Goal: Information Seeking & Learning: Check status

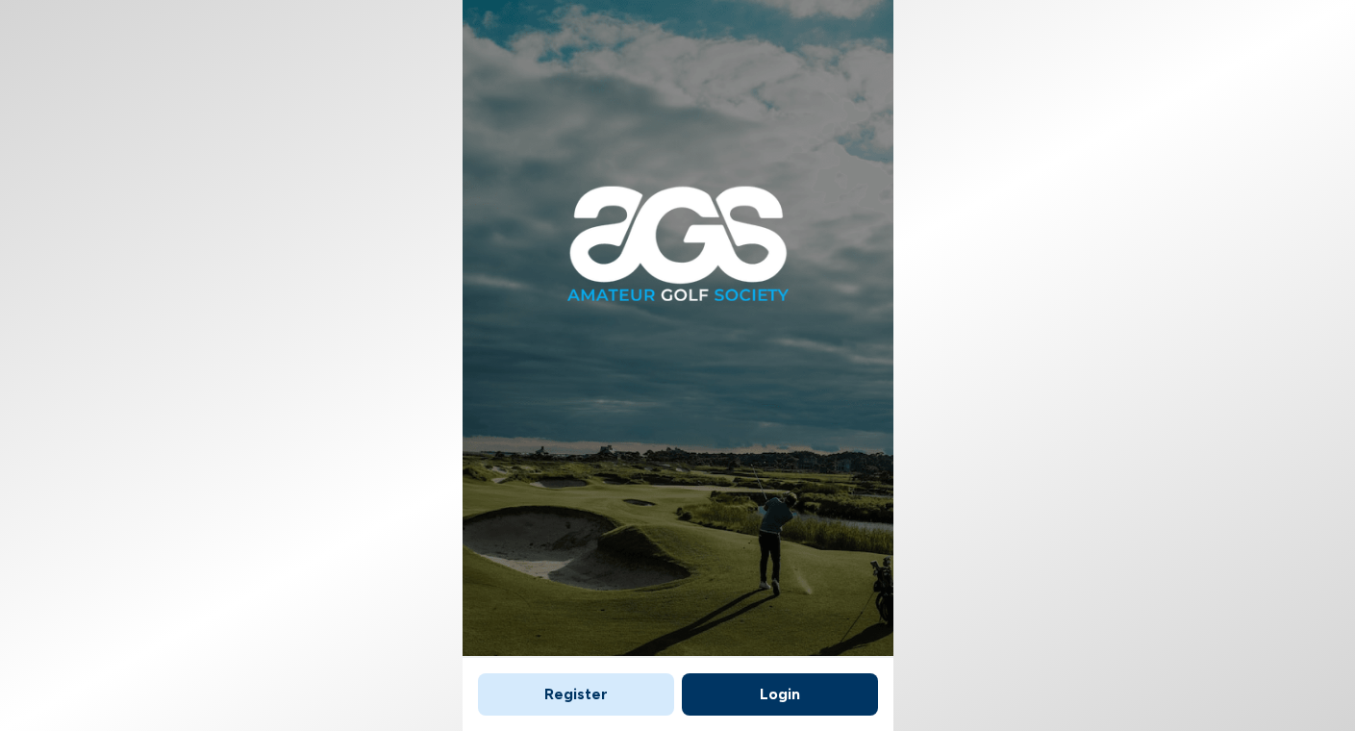
click at [781, 697] on button "Login" at bounding box center [780, 694] width 196 height 42
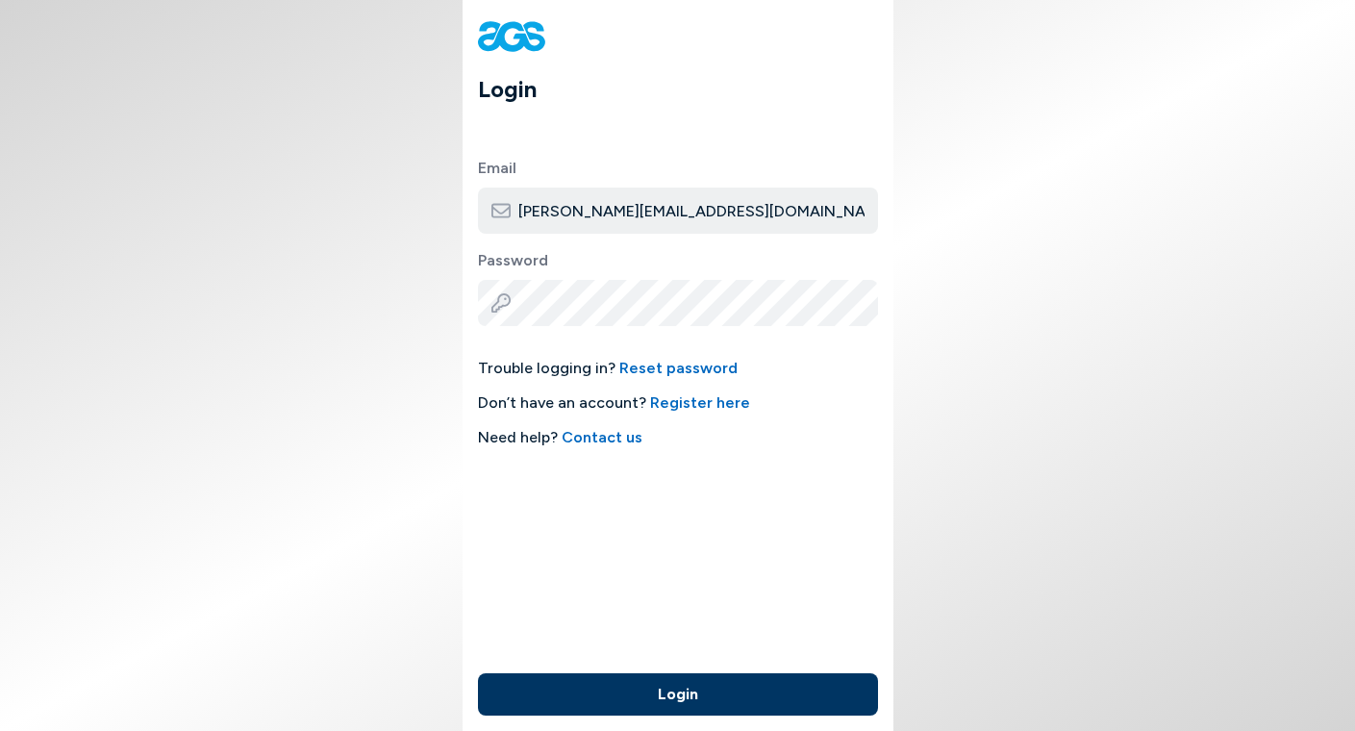
click at [686, 693] on button "Login" at bounding box center [678, 694] width 400 height 42
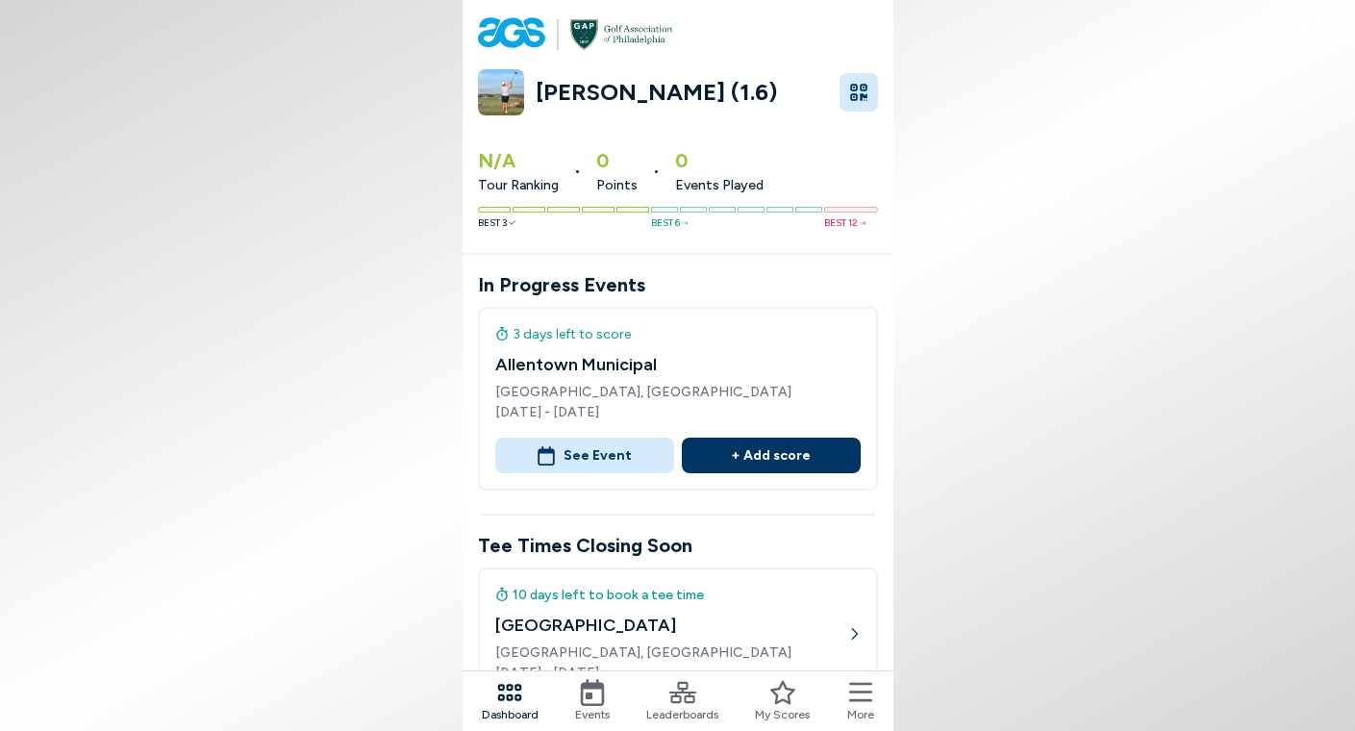
click at [683, 690] on icon at bounding box center [682, 692] width 27 height 21
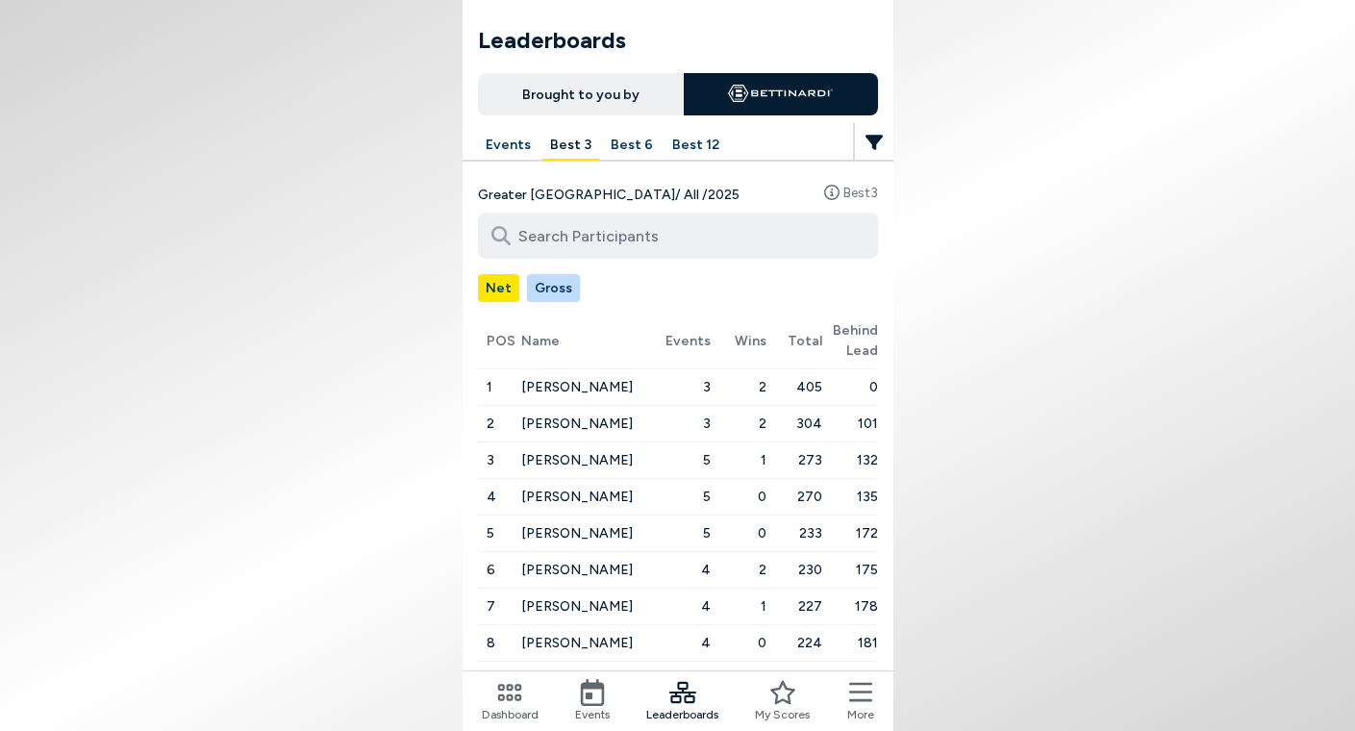
click at [511, 154] on button "Events" at bounding box center [508, 146] width 61 height 30
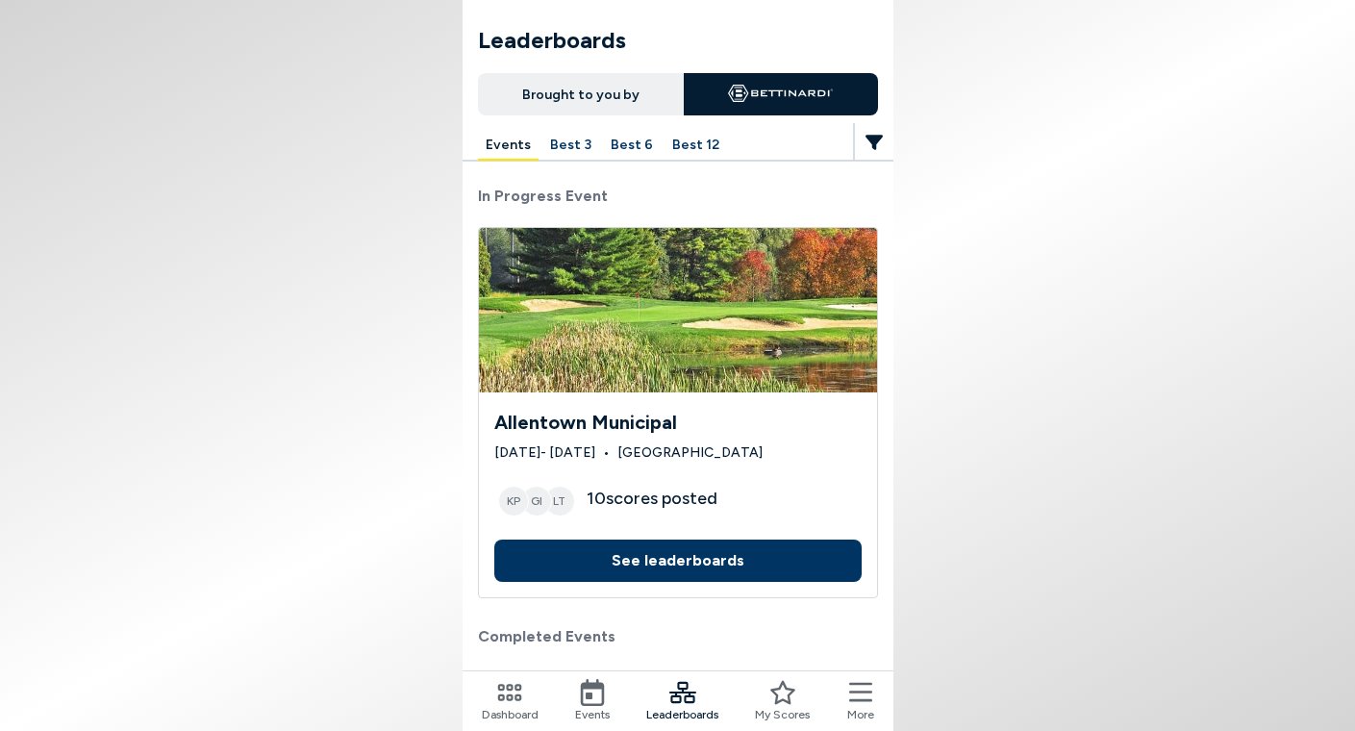
click at [650, 554] on button "See leaderboards" at bounding box center [677, 560] width 367 height 42
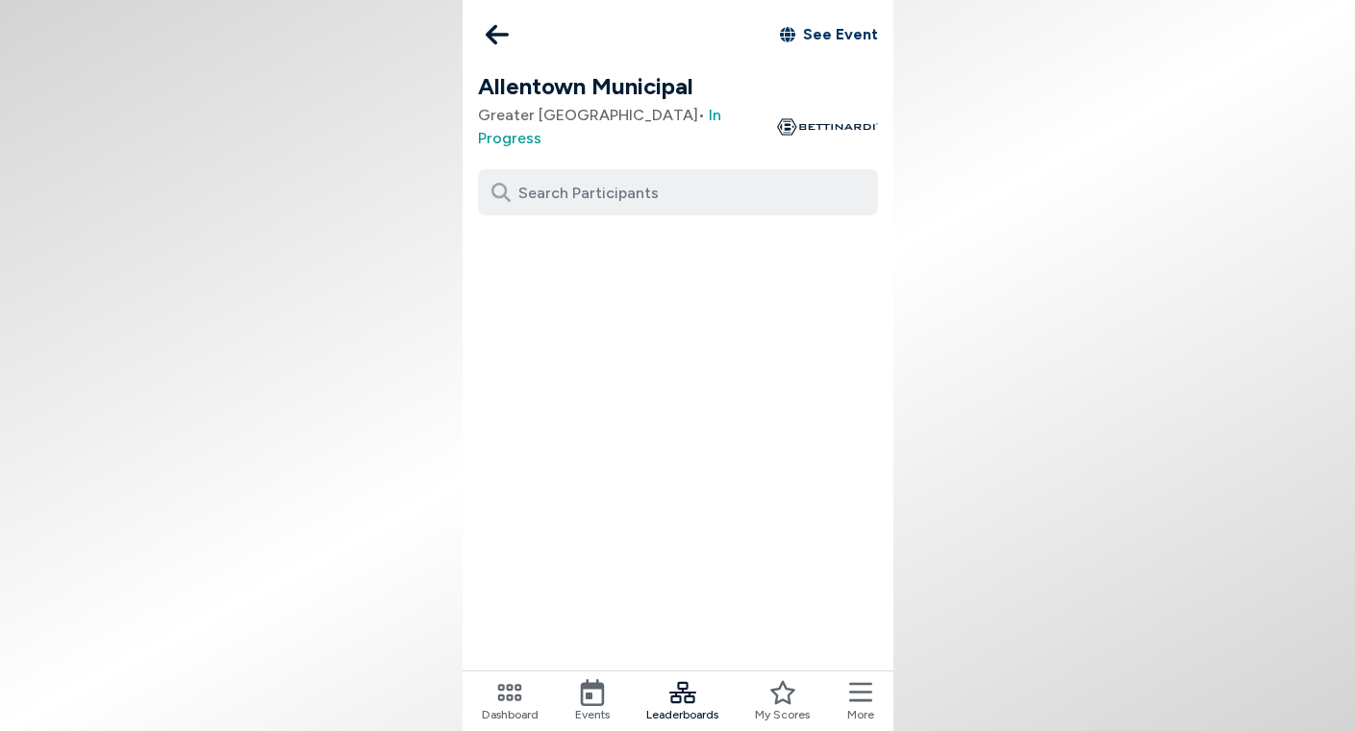
click at [365, 340] on body "See Event Allentown Municipal Greater Philadelphia • In Progress Dashboard Even…" at bounding box center [677, 365] width 1355 height 731
